Goal: Task Accomplishment & Management: Manage account settings

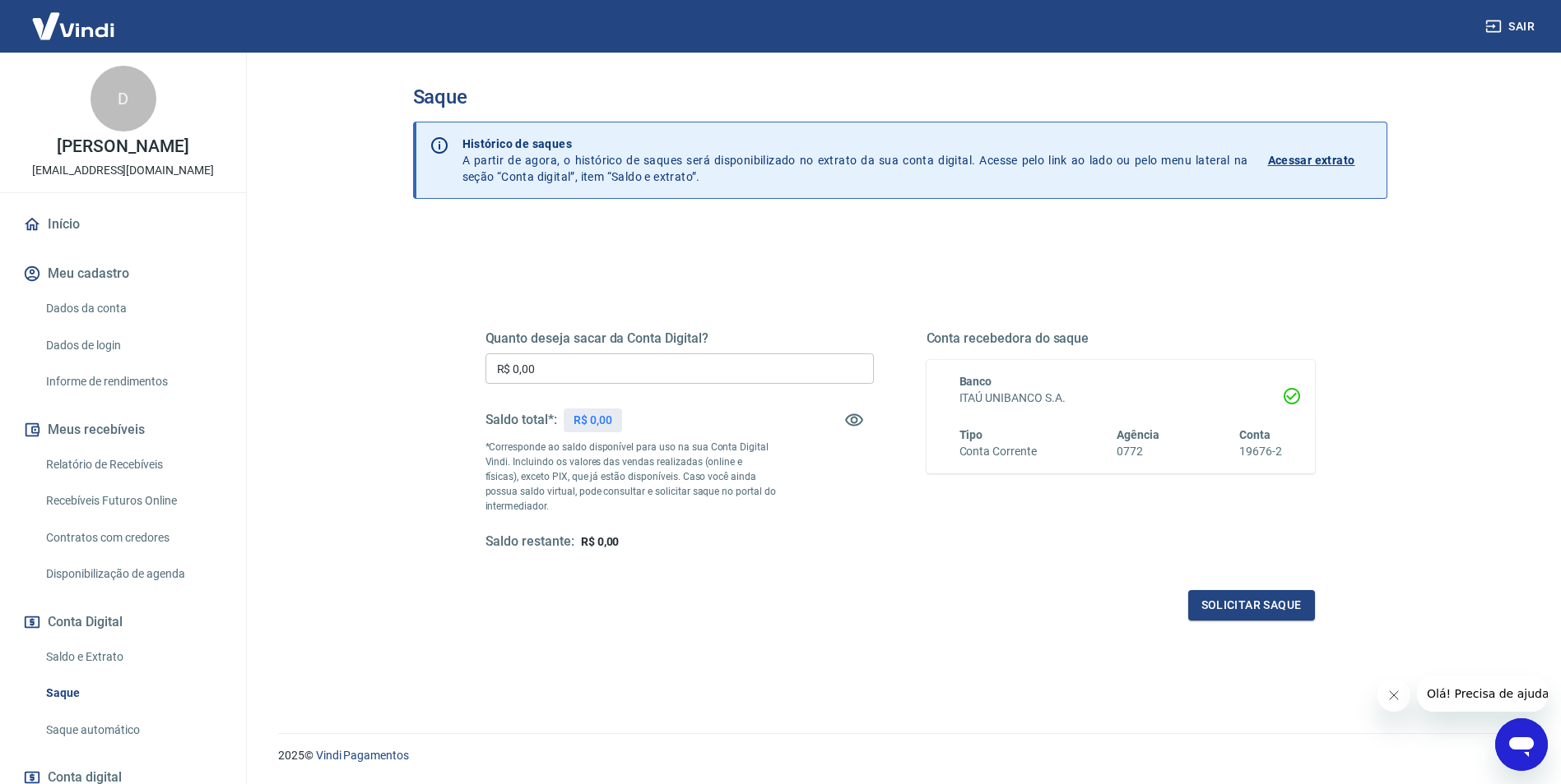
click at [729, 280] on div "Quanto deseja sacar da Conta Digital? R$ 0,00 ​ Saldo total*: R$ 0,00 *Correspo…" at bounding box center [900, 449] width 869 height 383
click at [877, 581] on div "Quanto deseja sacar da Conta Digital? R$ 0,00 ​ Saldo total*: R$ 0,00 *Correspo…" at bounding box center [901, 456] width 830 height 330
